Goal: Contribute content

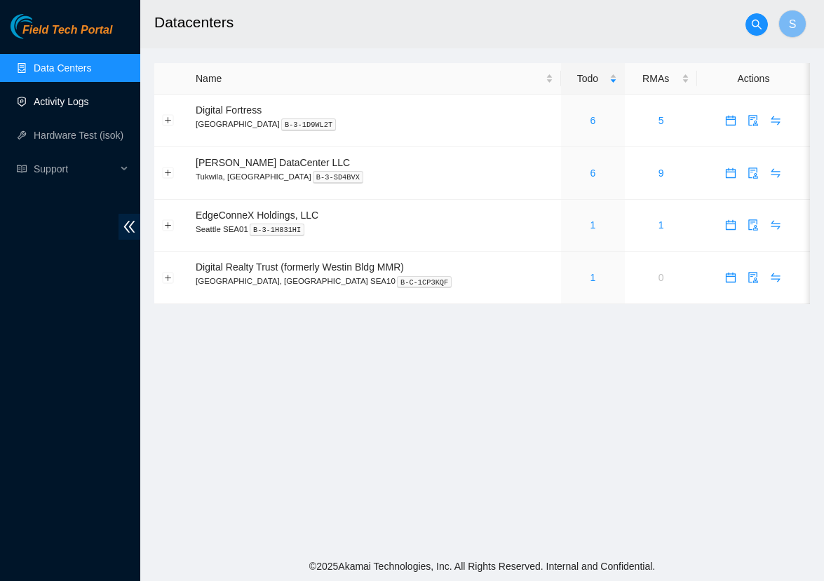
click at [73, 105] on link "Activity Logs" at bounding box center [61, 101] width 55 height 11
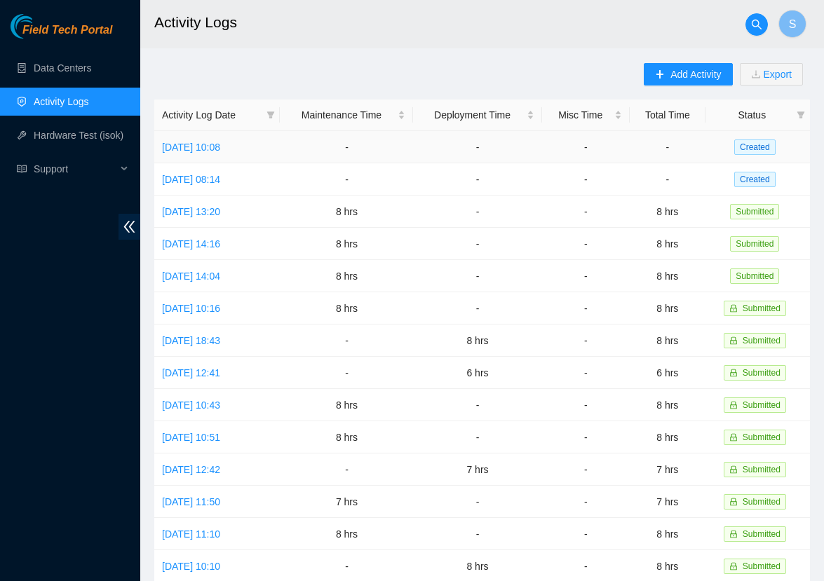
click at [219, 153] on td "Mon, 06 Oct 2025 10:08" at bounding box center [217, 147] width 126 height 32
click at [220, 150] on link "Mon, 06 Oct 2025 10:08" at bounding box center [191, 147] width 58 height 11
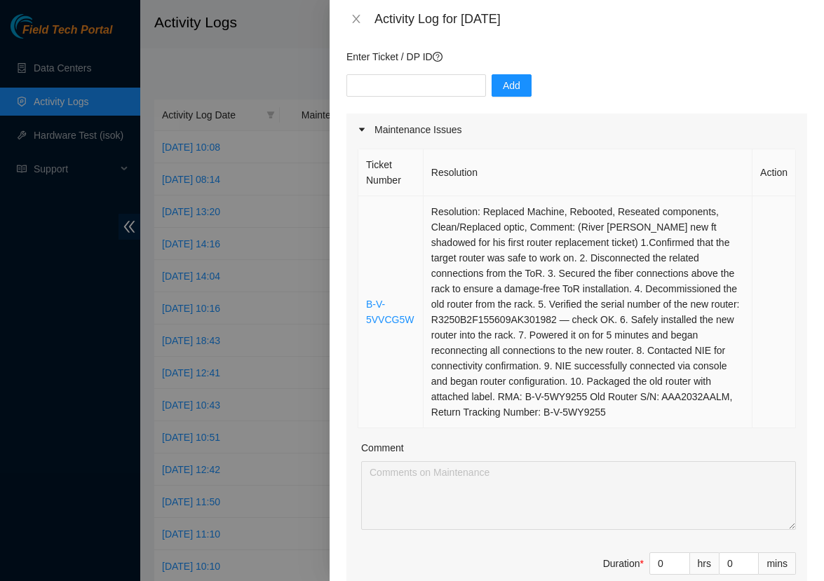
scroll to position [114, 0]
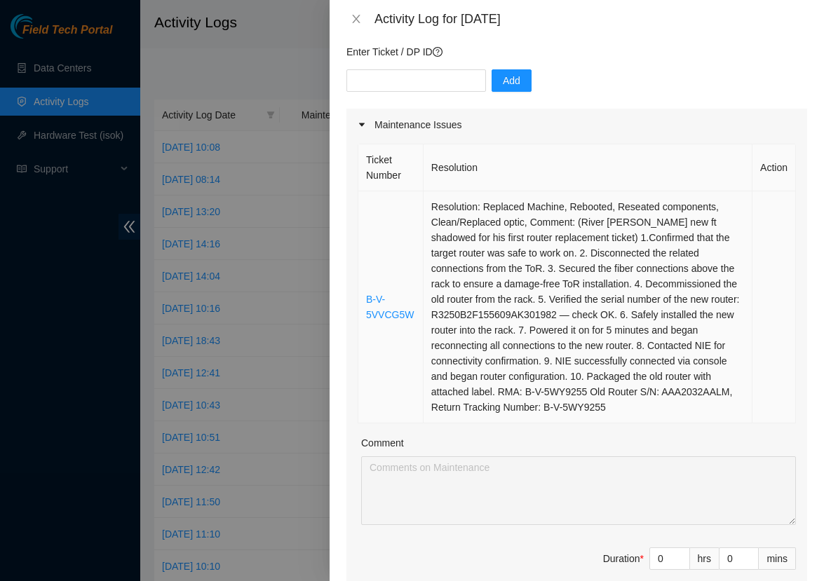
click at [702, 413] on td "Resolution: Replaced Machine, Rebooted, Reseated components, Clean/Replaced opt…" at bounding box center [588, 307] width 329 height 232
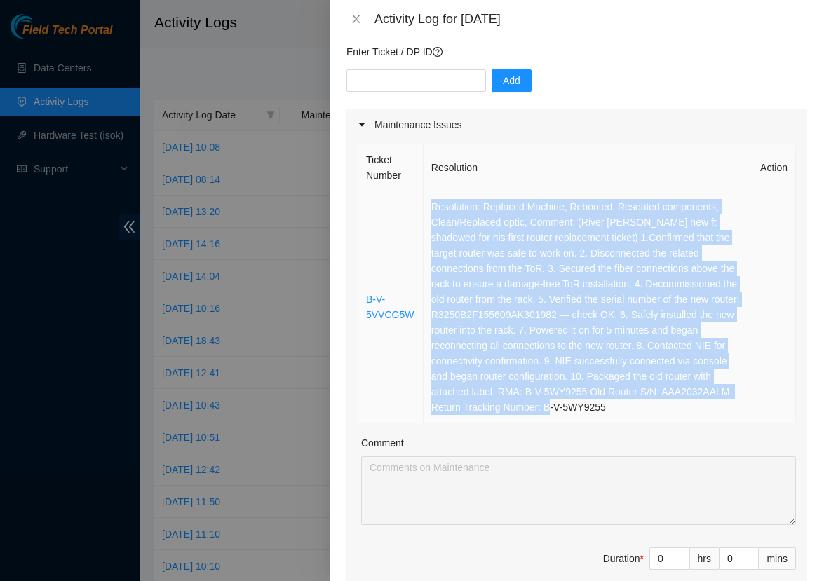
copy td "Resolution: Replaced Machine, Rebooted, Reseated components, Clean/Replaced opt…"
drag, startPoint x: 702, startPoint y: 413, endPoint x: 427, endPoint y: 211, distance: 341.2
click at [427, 211] on td "Resolution: Replaced Machine, Rebooted, Reseated components, Clean/Replaced opt…" at bounding box center [588, 307] width 329 height 232
click at [674, 563] on span "Decrease Value" at bounding box center [681, 563] width 15 height 13
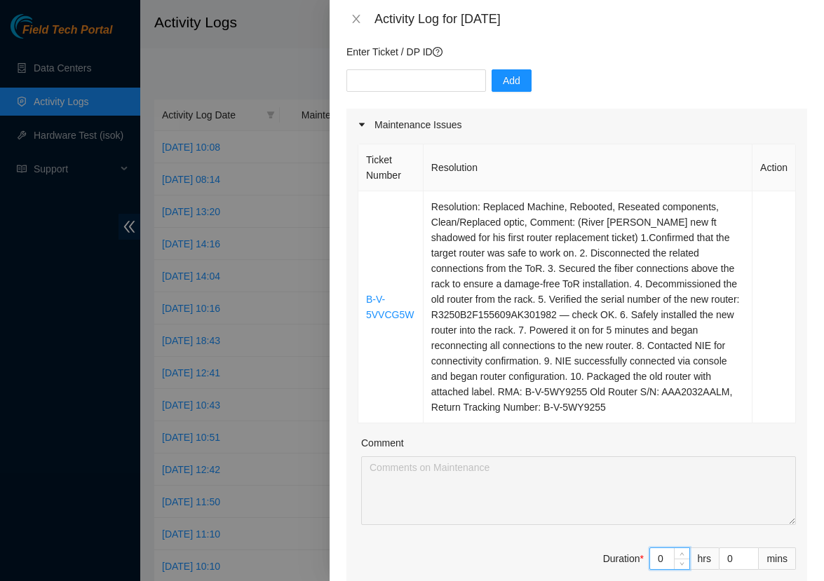
click at [668, 560] on input "0" at bounding box center [669, 559] width 39 height 21
type input "8"
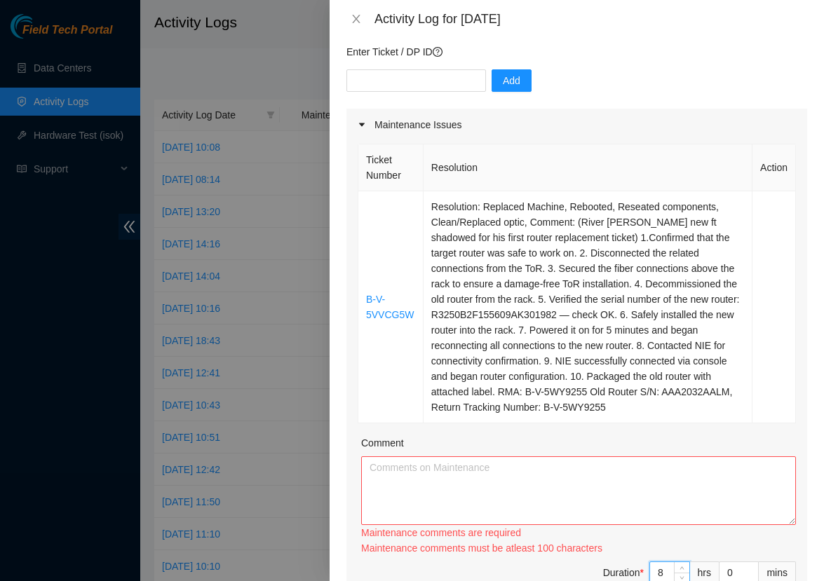
type input "8"
click at [617, 496] on textarea "Comment" at bounding box center [578, 491] width 435 height 69
paste textarea "Resolution: Replaced Machine, Rebooted, Reseated components, Clean/Replaced opt…"
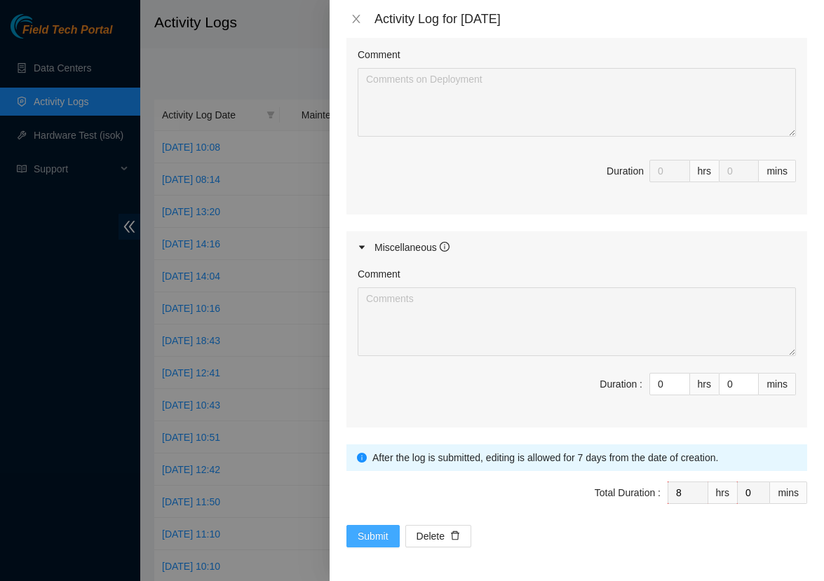
scroll to position [796, 0]
type textarea "Resolution: Replaced Machine, Rebooted, Reseated components, Clean/Replaced opt…"
click at [351, 538] on button "Submit" at bounding box center [373, 537] width 53 height 22
